Goal: Information Seeking & Learning: Learn about a topic

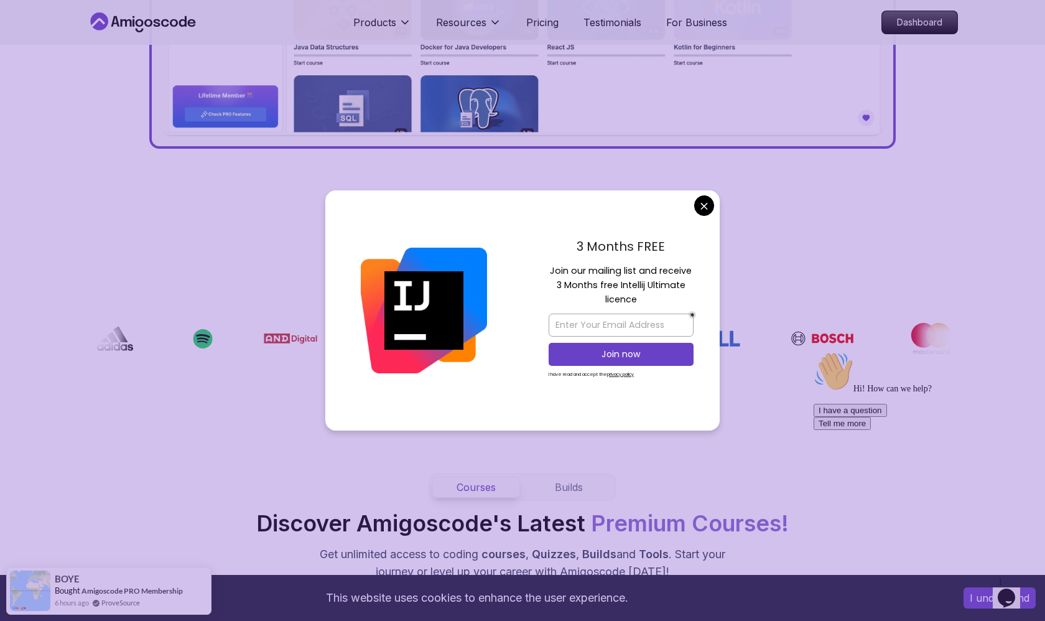
scroll to position [755, 0]
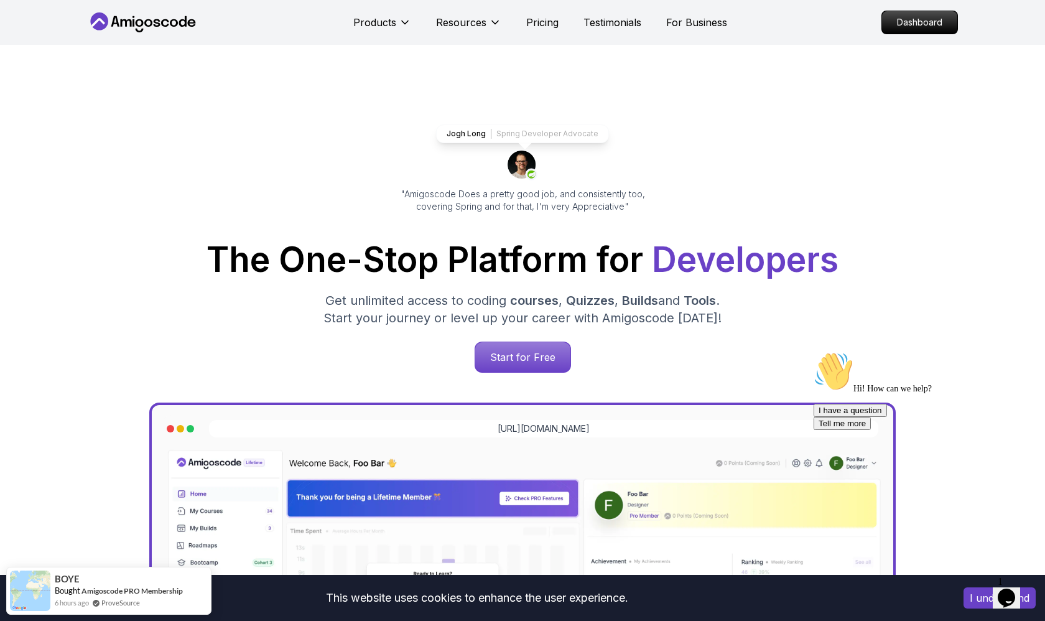
scroll to position [0, 0]
click at [496, 17] on p "Dashboard" at bounding box center [920, 22] width 72 height 21
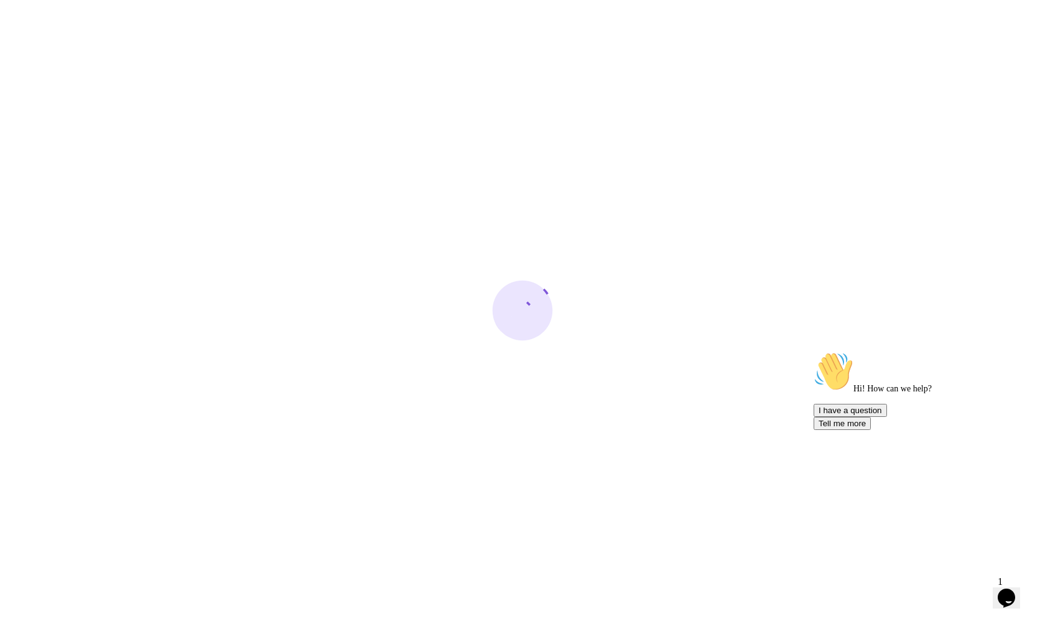
click at [496, 351] on icon "Chat attention grabber" at bounding box center [814, 351] width 0 height 0
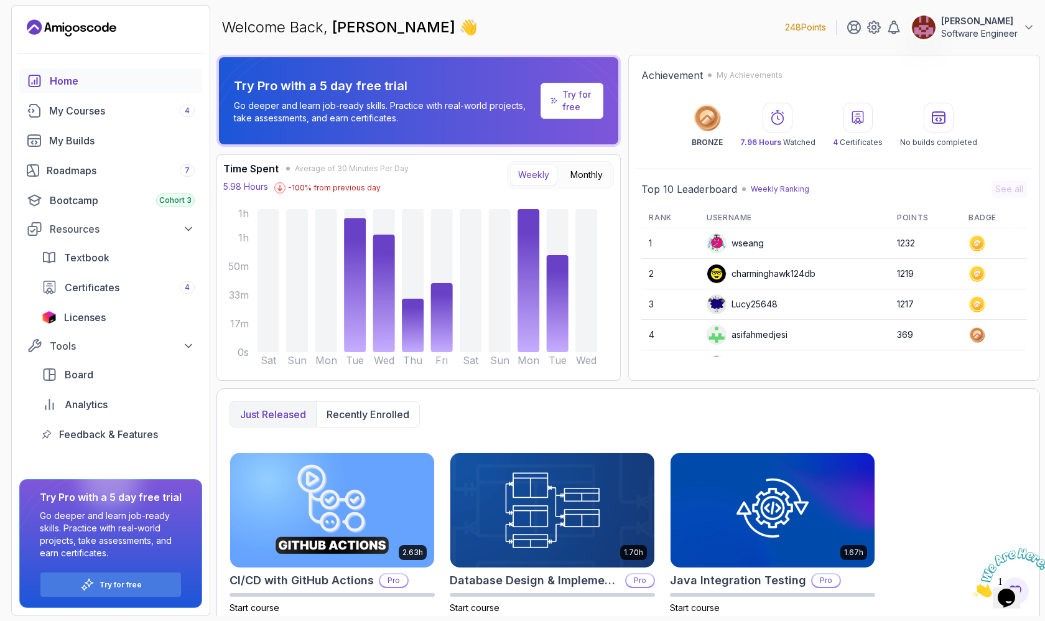
click at [496, 99] on p "Try for free" at bounding box center [577, 100] width 31 height 25
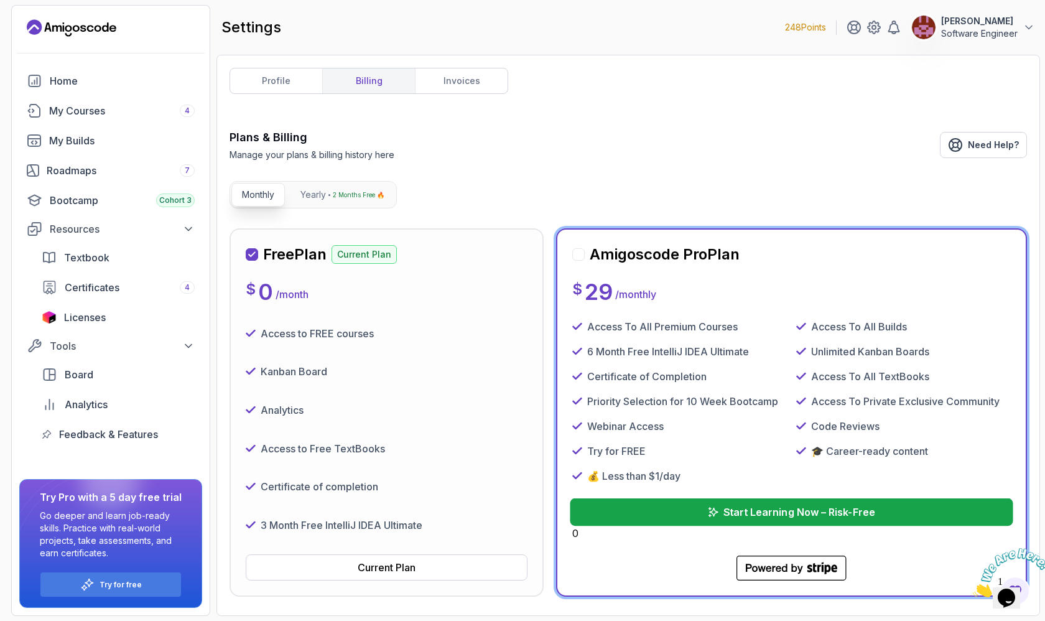
click at [496, 508] on icon "submit" at bounding box center [713, 512] width 10 height 10
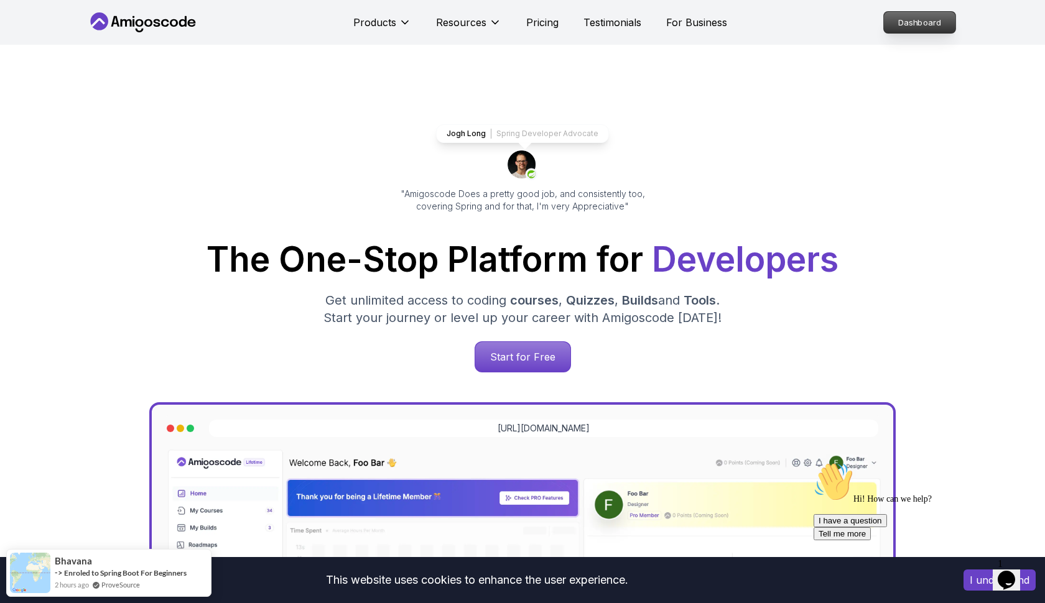
click at [937, 30] on p "Dashboard" at bounding box center [920, 22] width 72 height 21
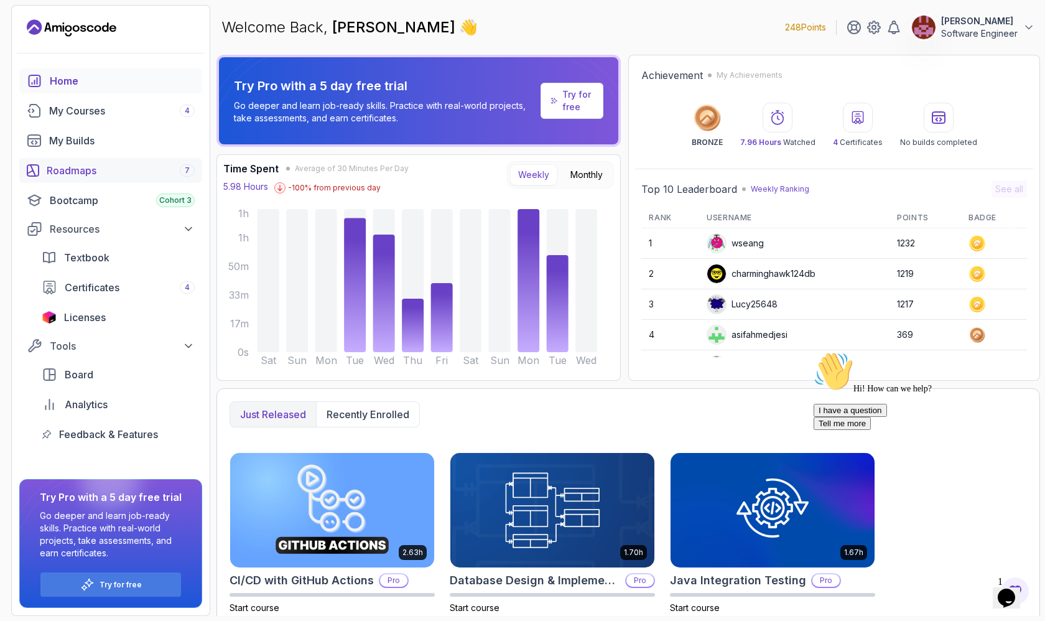
click at [174, 169] on div "Roadmaps 7" at bounding box center [121, 170] width 148 height 15
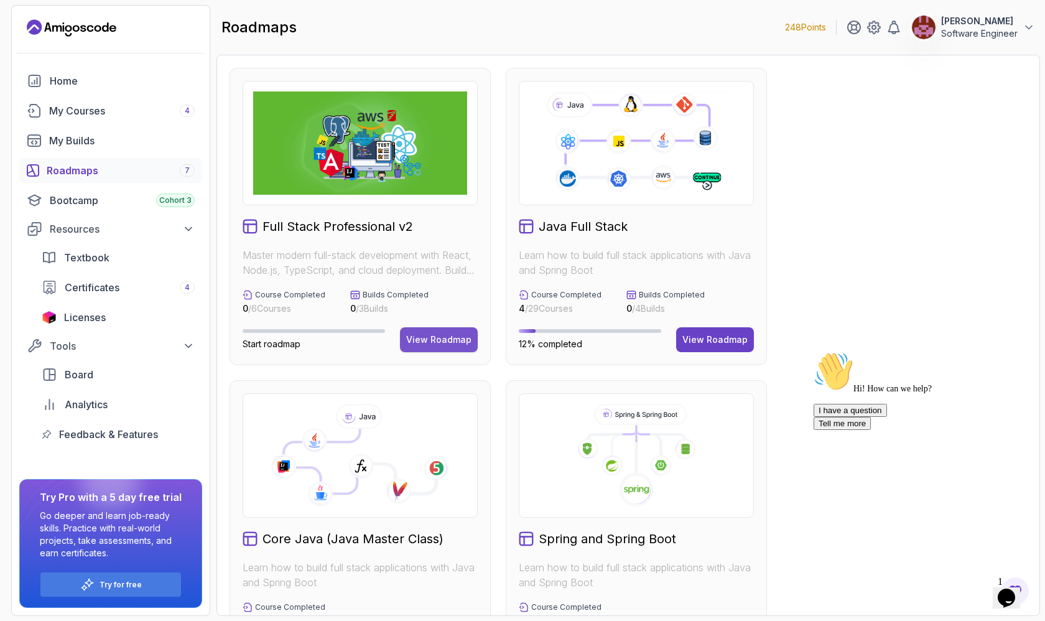
click at [442, 338] on div "View Roadmap" at bounding box center [438, 339] width 65 height 12
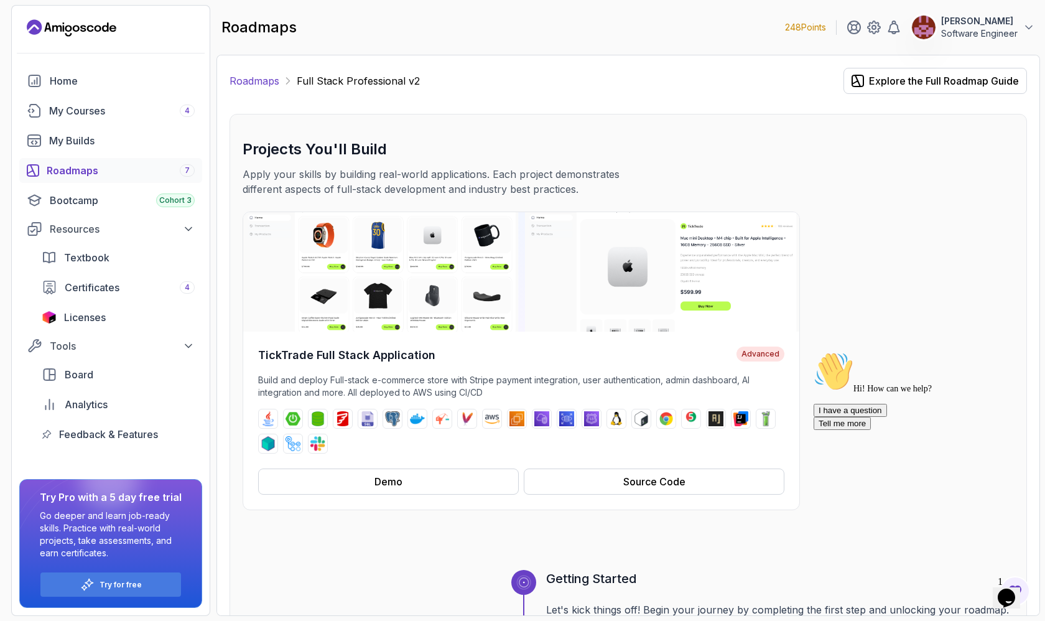
click at [269, 80] on link "Roadmaps" at bounding box center [255, 80] width 50 height 15
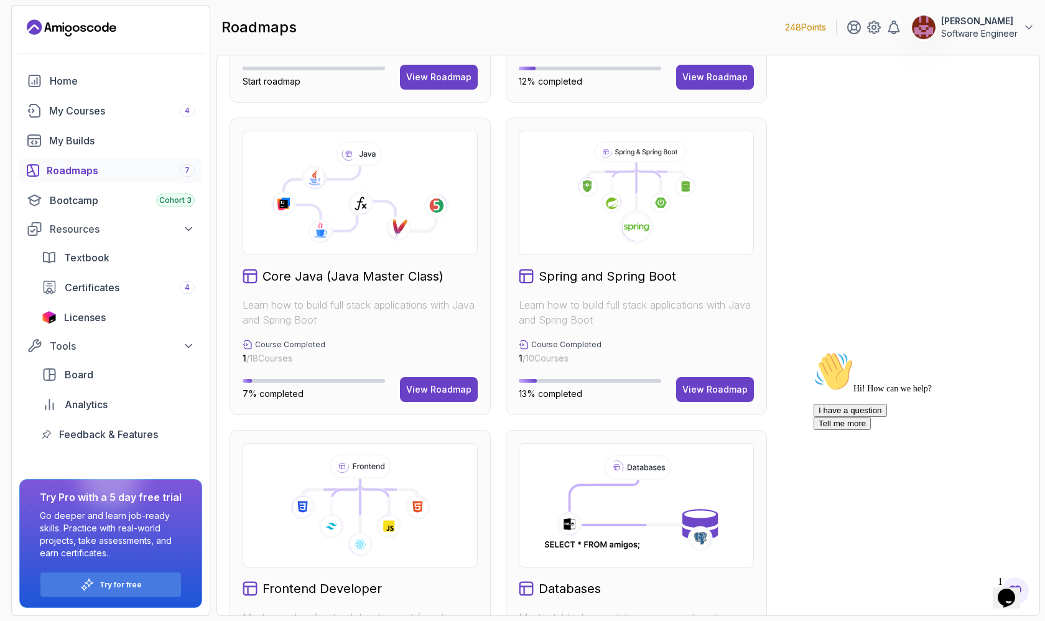
scroll to position [267, 0]
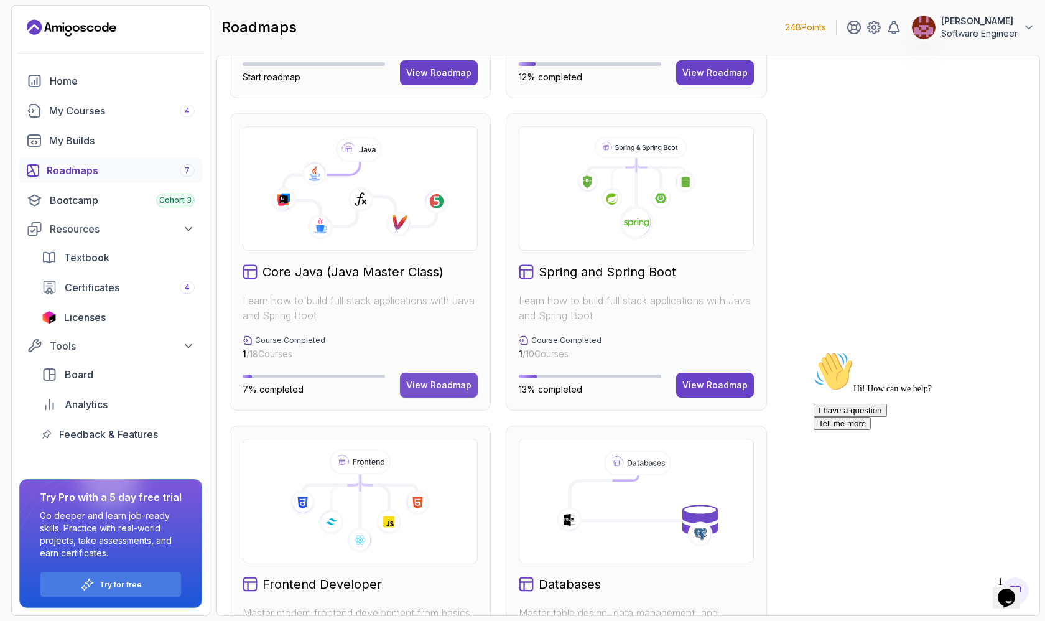
click at [434, 378] on button "View Roadmap" at bounding box center [439, 385] width 78 height 25
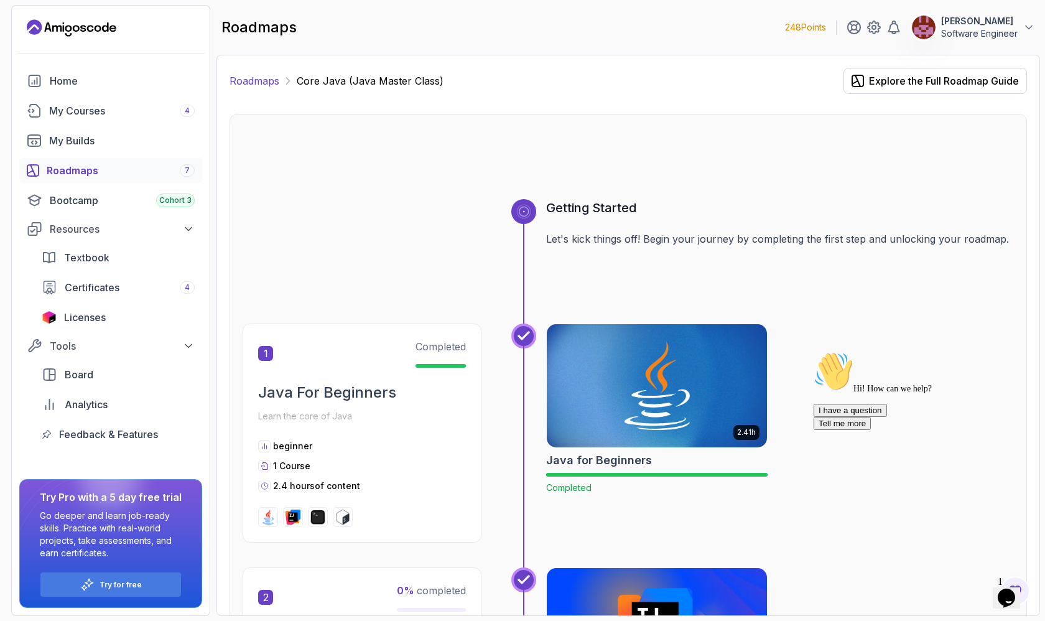
click at [270, 78] on link "Roadmaps" at bounding box center [255, 80] width 50 height 15
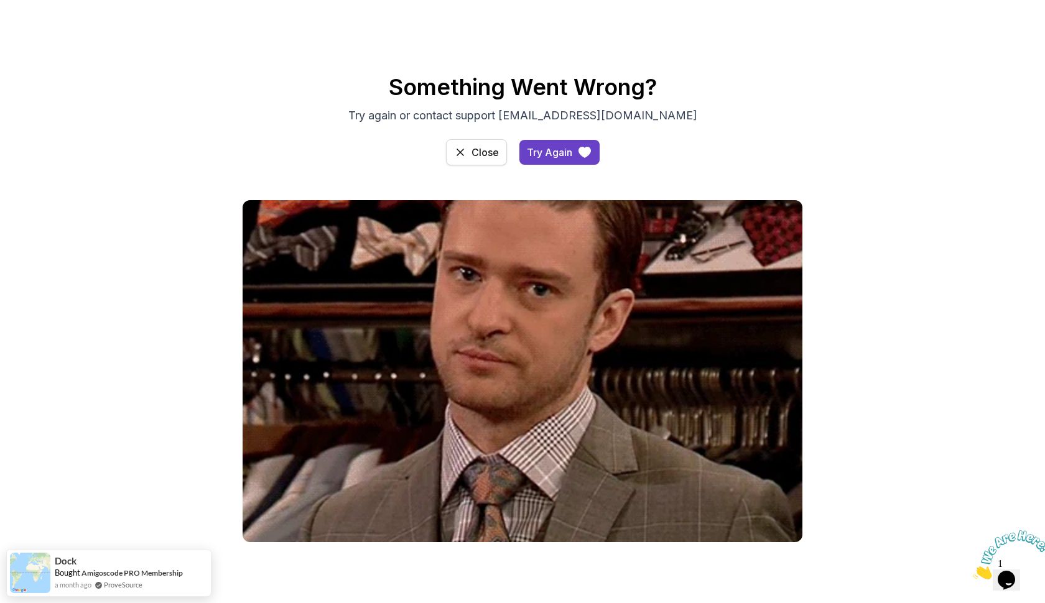
click at [457, 154] on icon "access-dashboard" at bounding box center [460, 152] width 12 height 12
